Goal: Transaction & Acquisition: Download file/media

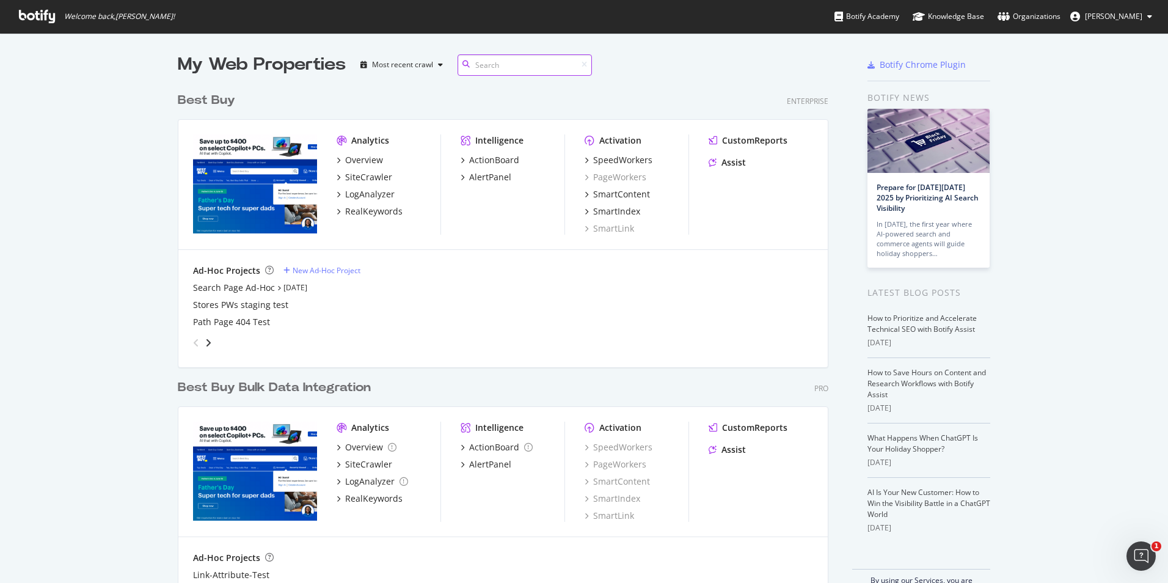
scroll to position [509, 651]
click at [354, 181] on div "SiteCrawler" at bounding box center [368, 177] width 47 height 12
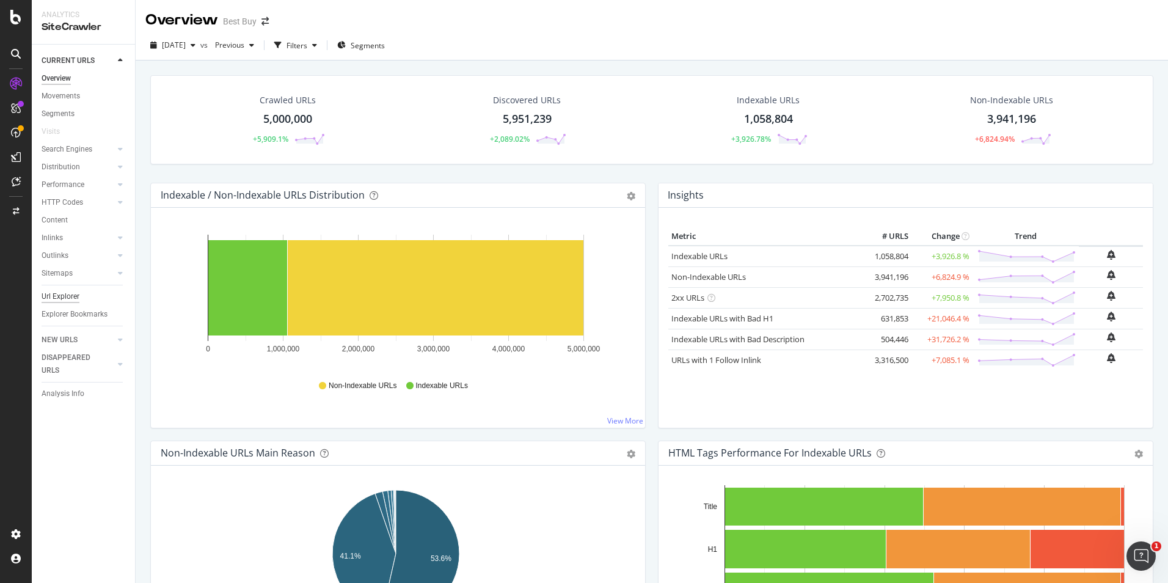
click at [58, 295] on div "Url Explorer" at bounding box center [61, 296] width 38 height 13
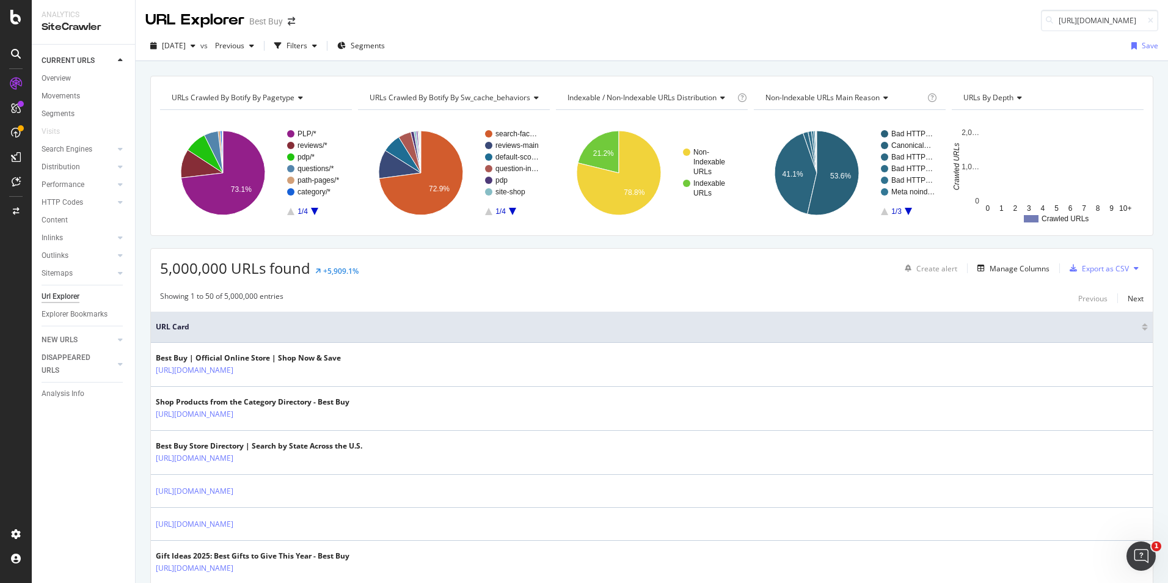
scroll to position [0, 367]
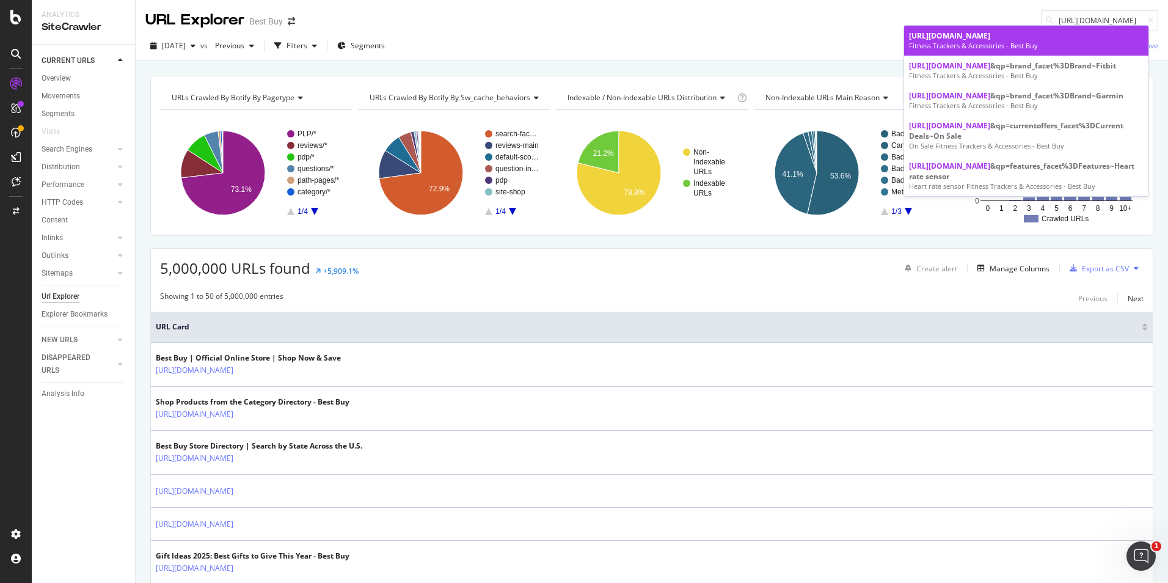
type input "https://www.bestbuy.com/site/health-wellness/fitness-trackers-and-accessories/p…"
click at [990, 41] on span "https://www.bestbuy.com/site/health-wellness/fitness-trackers-and-accessories/p…" at bounding box center [949, 36] width 81 height 10
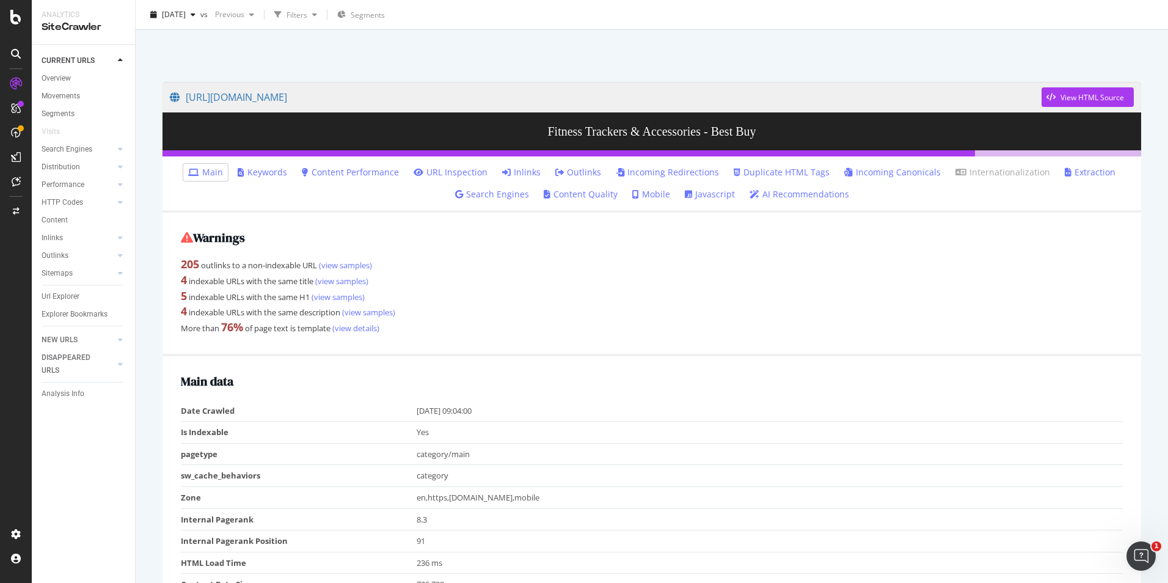
scroll to position [183, 0]
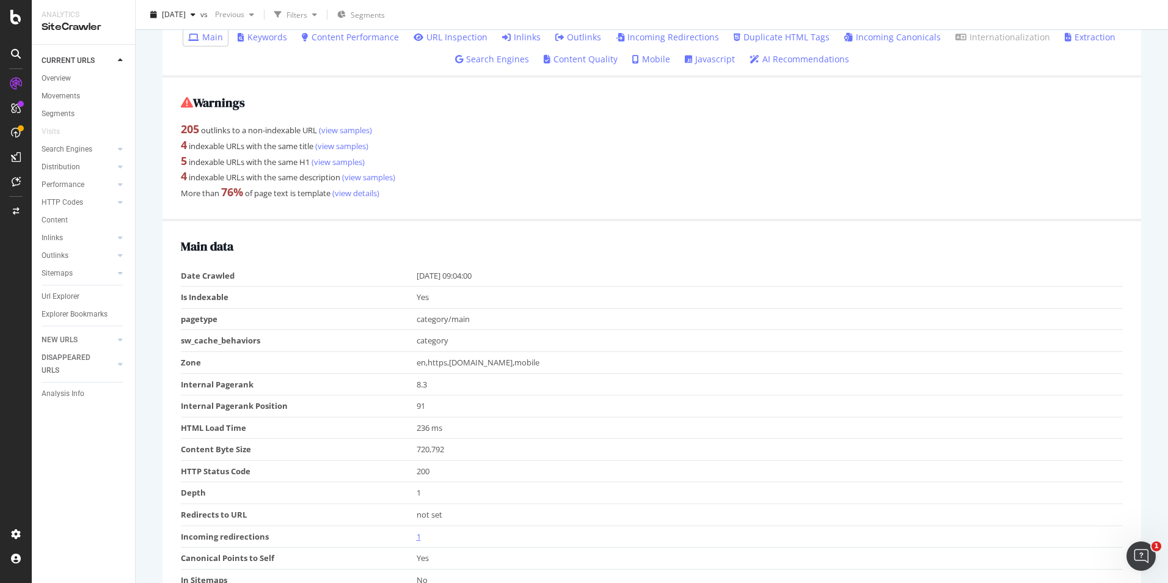
click at [417, 533] on link "1" at bounding box center [419, 536] width 4 height 11
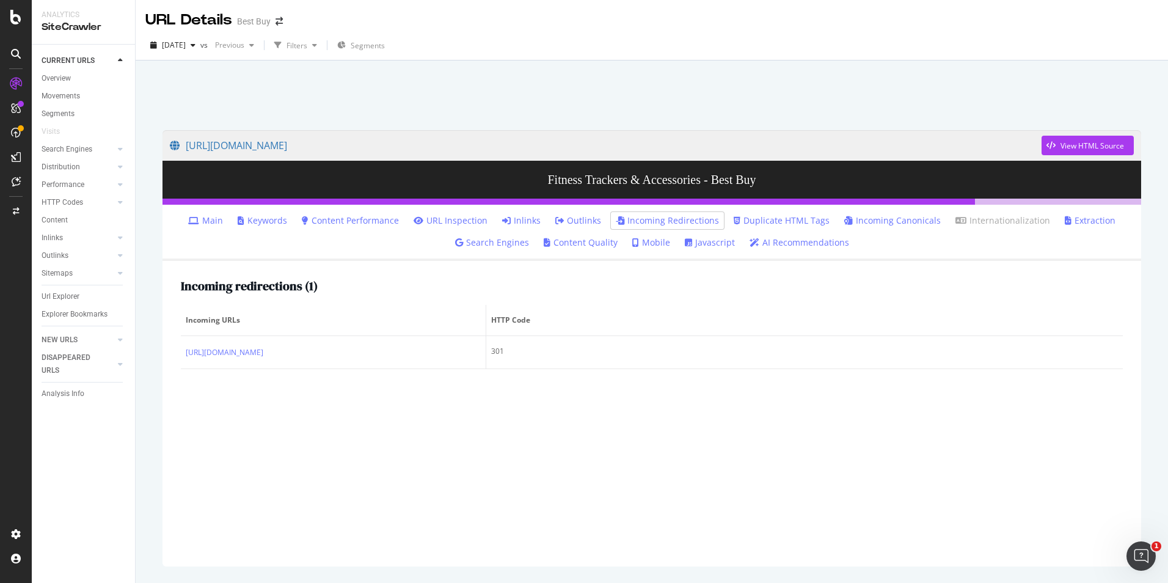
drag, startPoint x: 519, startPoint y: 216, endPoint x: 599, endPoint y: 302, distance: 117.1
click at [519, 216] on link "Inlinks" at bounding box center [521, 220] width 38 height 12
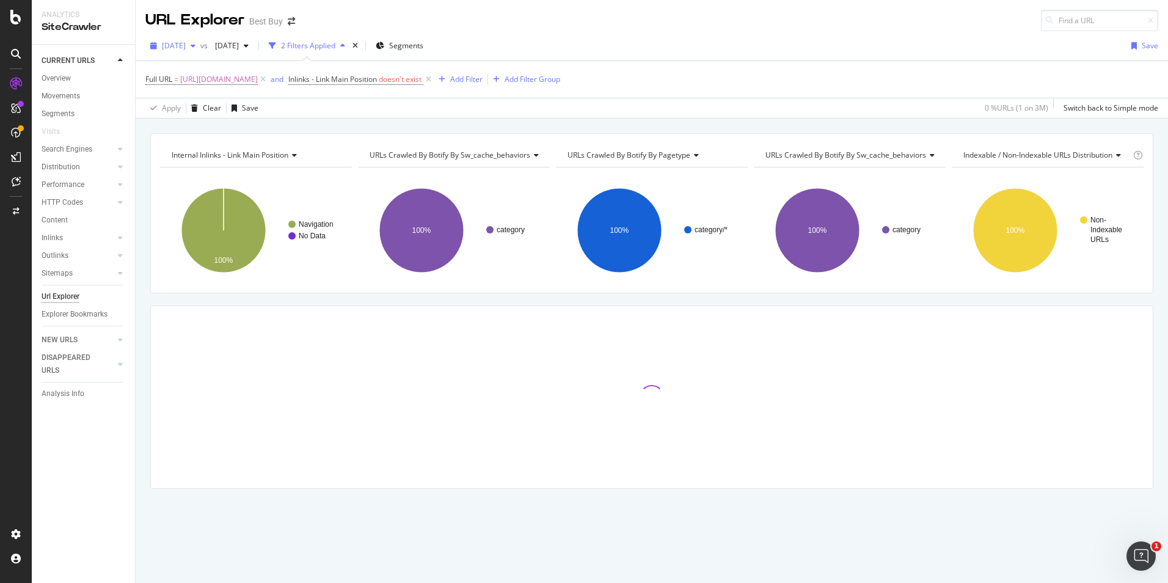
click at [181, 43] on span "[DATE]" at bounding box center [174, 45] width 24 height 10
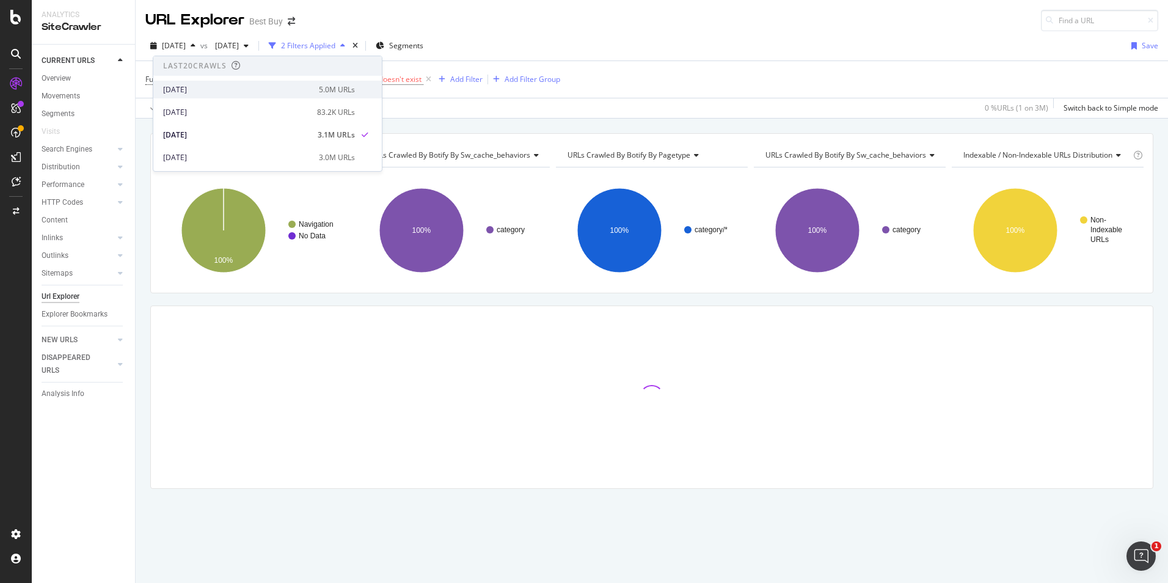
click at [208, 92] on div "[DATE]" at bounding box center [237, 89] width 148 height 11
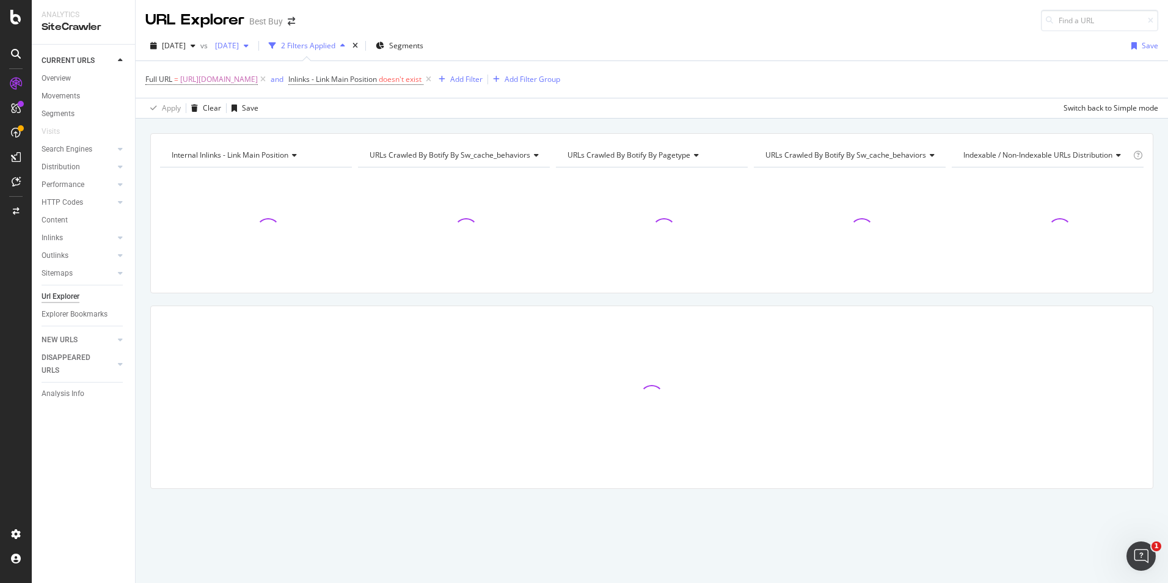
click at [239, 45] on span "2025 Jul. 22nd" at bounding box center [224, 45] width 29 height 10
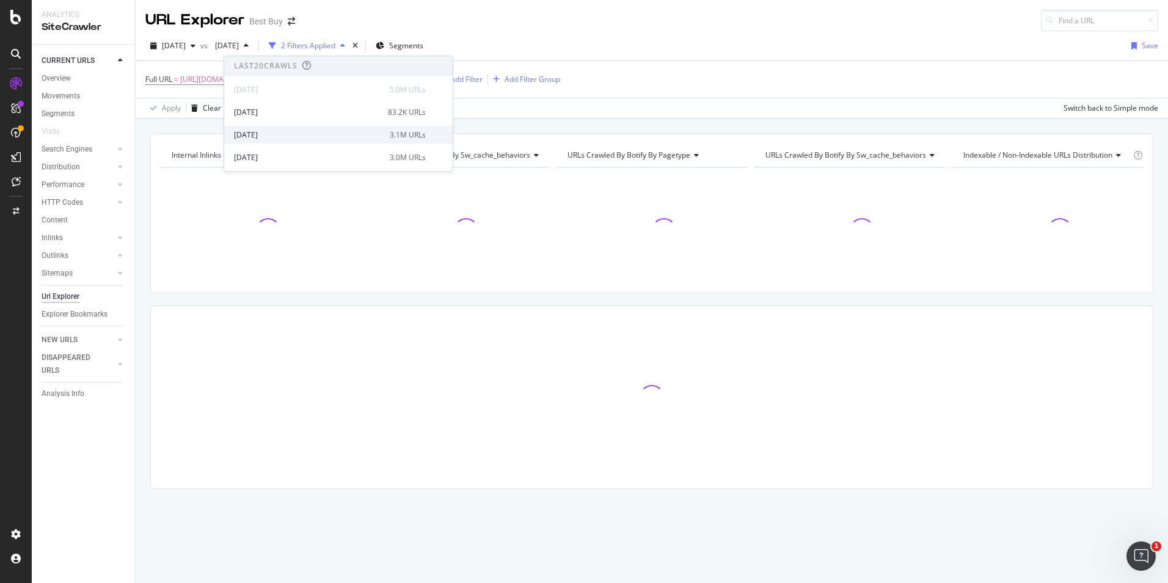
click at [259, 128] on div "2025 Sep. 2nd 3.1M URLs" at bounding box center [338, 135] width 228 height 18
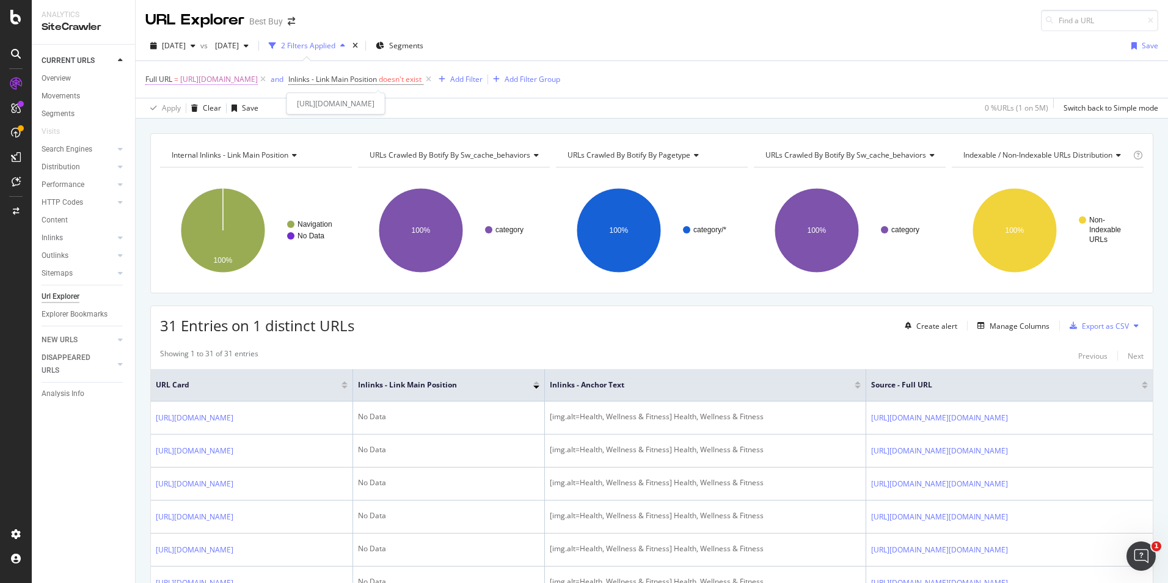
click at [258, 85] on span "https://www.bestbuy.com/site/all-electronics-on-sale/all-health-wellness-fitnes…" at bounding box center [219, 79] width 78 height 17
click at [198, 134] on input "https://www.bestbuy.com/site/all-electronics-on-sale/all-health-wellness-fitnes…" at bounding box center [213, 130] width 115 height 20
paste input "health-wellness/fitness-trackers-and-accessories/pcmcat1481858086983.c?id=pcmca…"
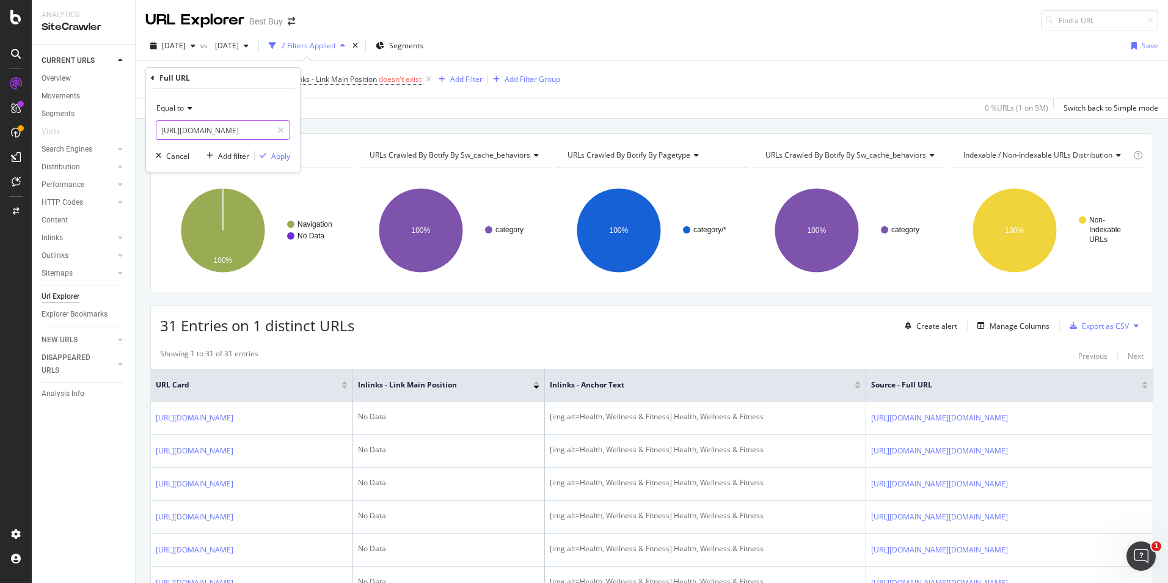
scroll to position [0, 345]
type input "https://www.bestbuy.com/site/health-wellness/fitness-trackers-and-accessories/p…"
click at [281, 156] on div "Apply" at bounding box center [280, 156] width 19 height 10
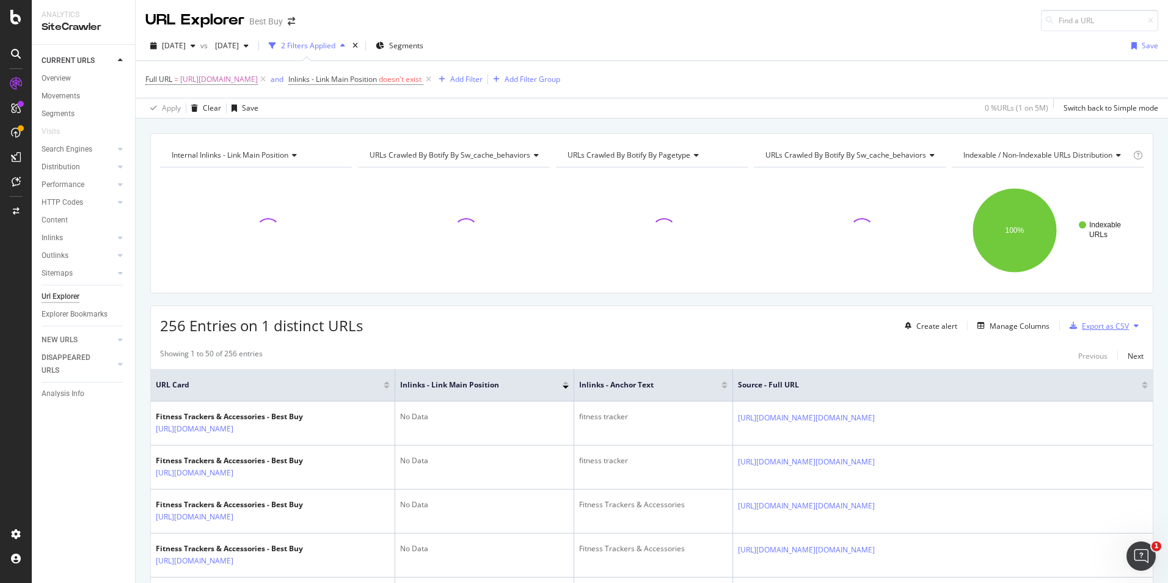
click at [1111, 321] on div "Export as CSV" at bounding box center [1105, 326] width 47 height 10
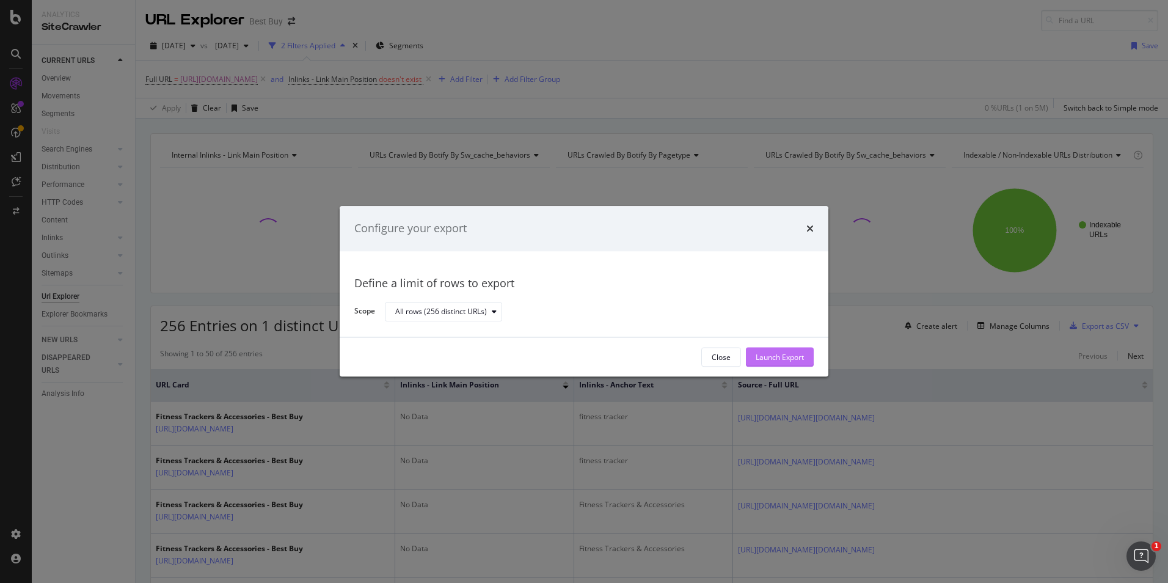
click at [772, 357] on div "Launch Export" at bounding box center [780, 357] width 48 height 10
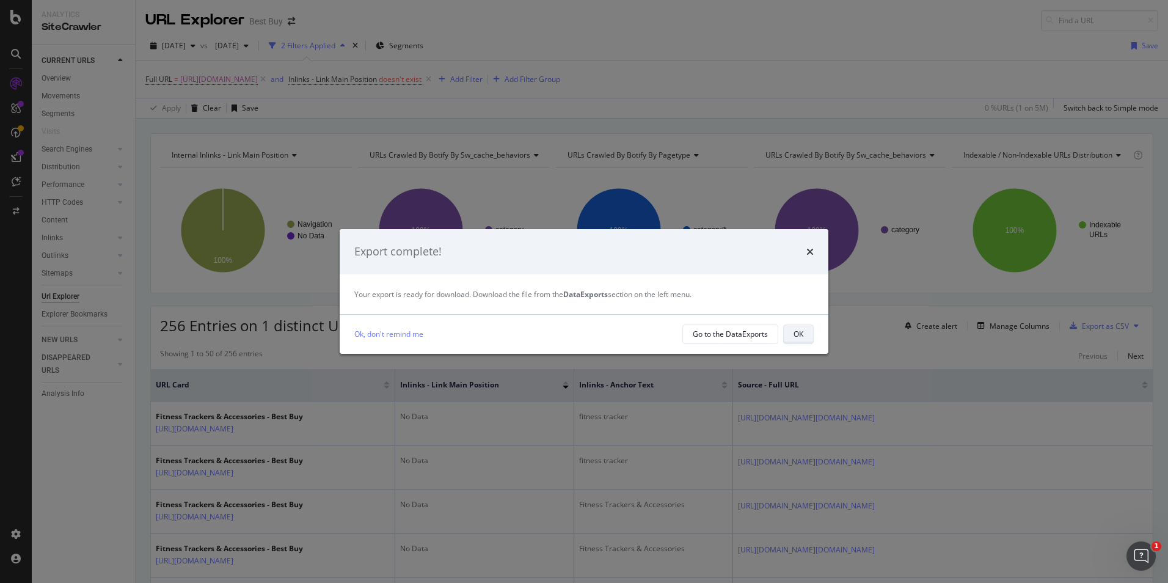
click at [801, 334] on div "OK" at bounding box center [799, 334] width 10 height 10
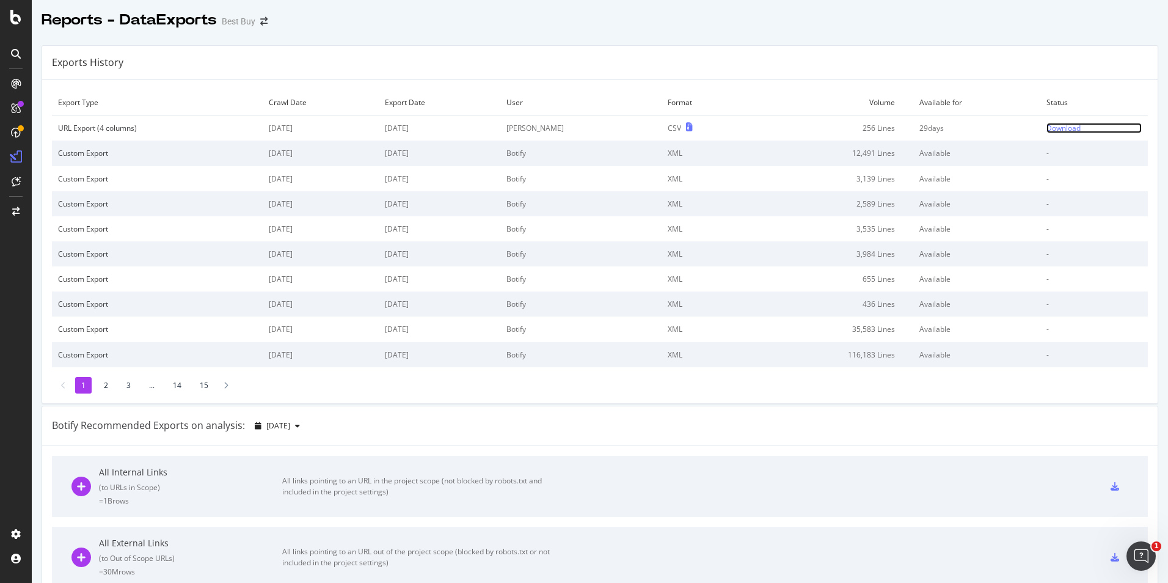
click at [1050, 128] on div "Download" at bounding box center [1063, 128] width 34 height 10
